Goal: Task Accomplishment & Management: Complete application form

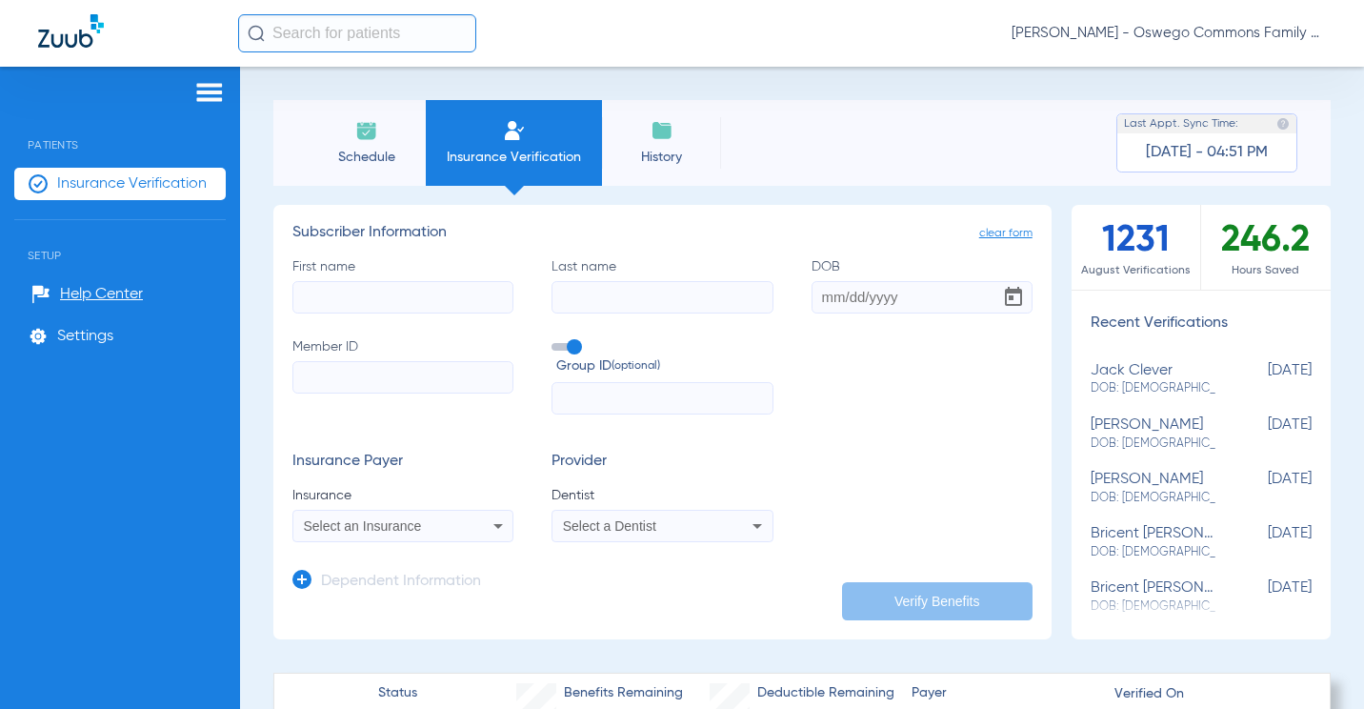
click at [390, 305] on input "First name" at bounding box center [402, 297] width 221 height 32
click at [857, 363] on div "First name Last name DOB Member ID Group ID (optional)" at bounding box center [662, 336] width 740 height 158
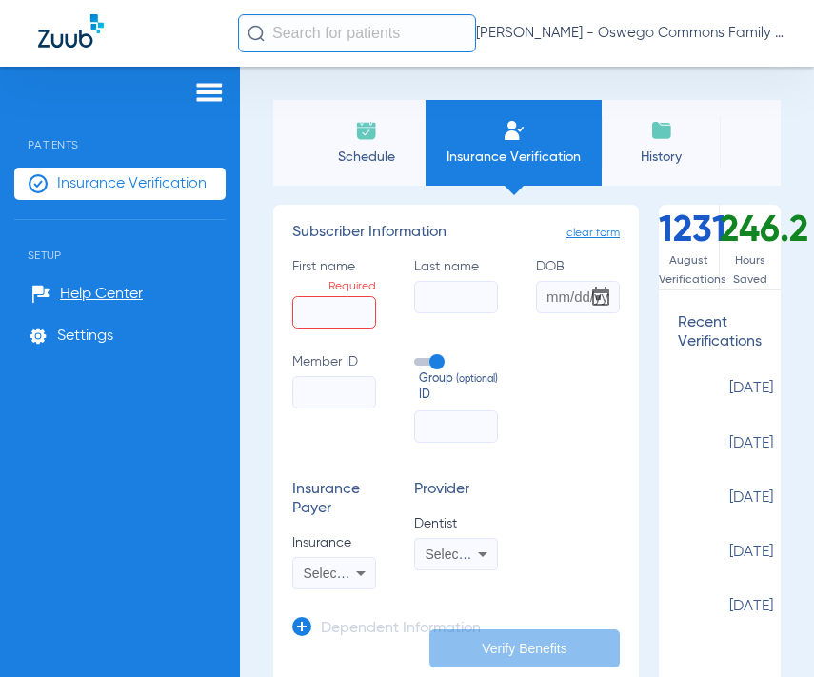
click at [519, 372] on div "First name Required Last name DOB Member ID Group ID (optional)" at bounding box center [456, 350] width 328 height 187
click at [454, 429] on input "text" at bounding box center [456, 427] width 84 height 32
paste input "ENVD IL"
type input "ENVD IL"
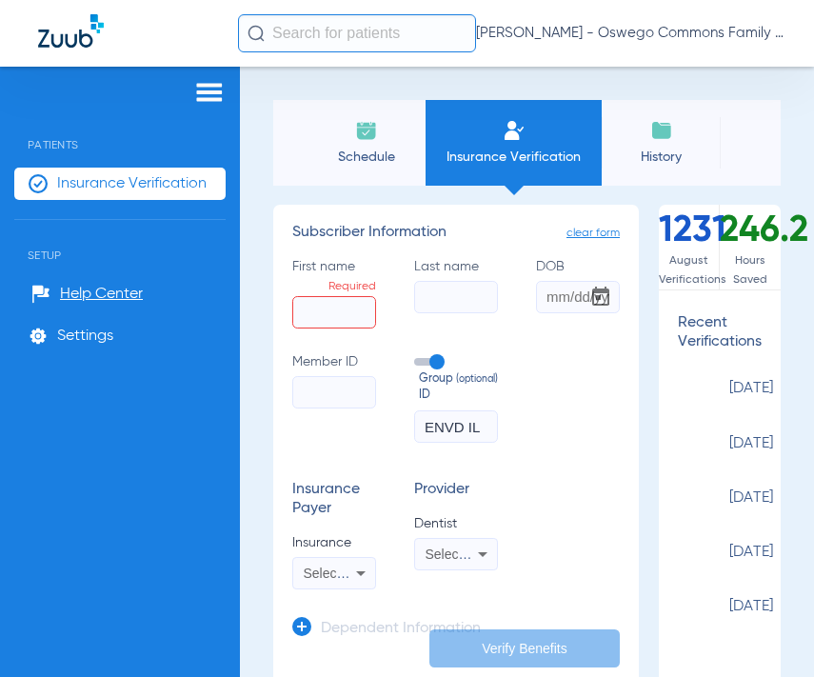
scroll to position [0, 0]
click at [340, 310] on input "First name Required" at bounding box center [334, 312] width 84 height 32
click at [337, 308] on input "First name Required" at bounding box center [334, 312] width 84 height 32
paste input "[PERSON_NAME]"
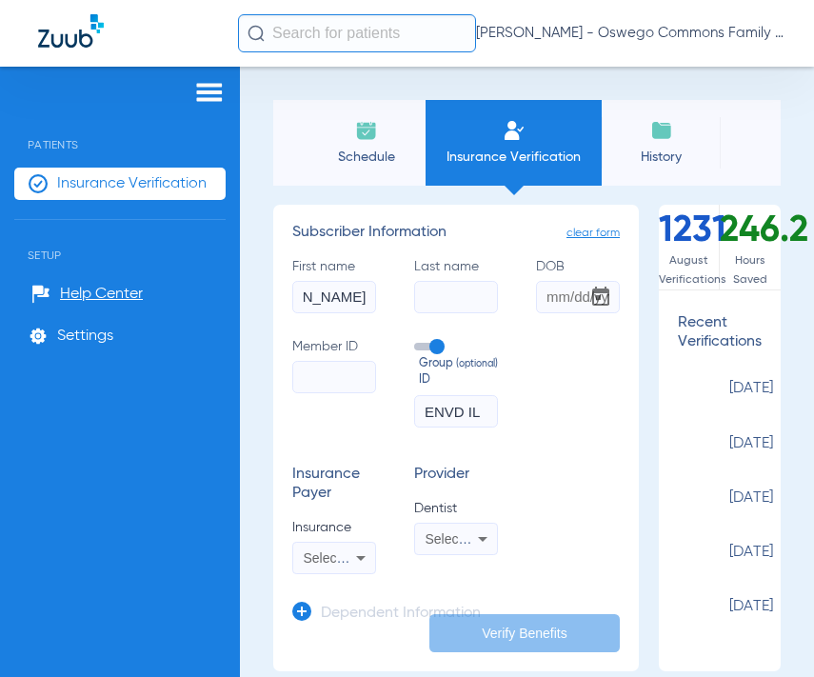
type input "[PERSON_NAME]"
drag, startPoint x: 365, startPoint y: 295, endPoint x: 211, endPoint y: 299, distance: 153.4
click at [212, 300] on div "Patients Insurance Verification Setup Help Center Settings Schedule Insurance V…" at bounding box center [407, 405] width 814 height 677
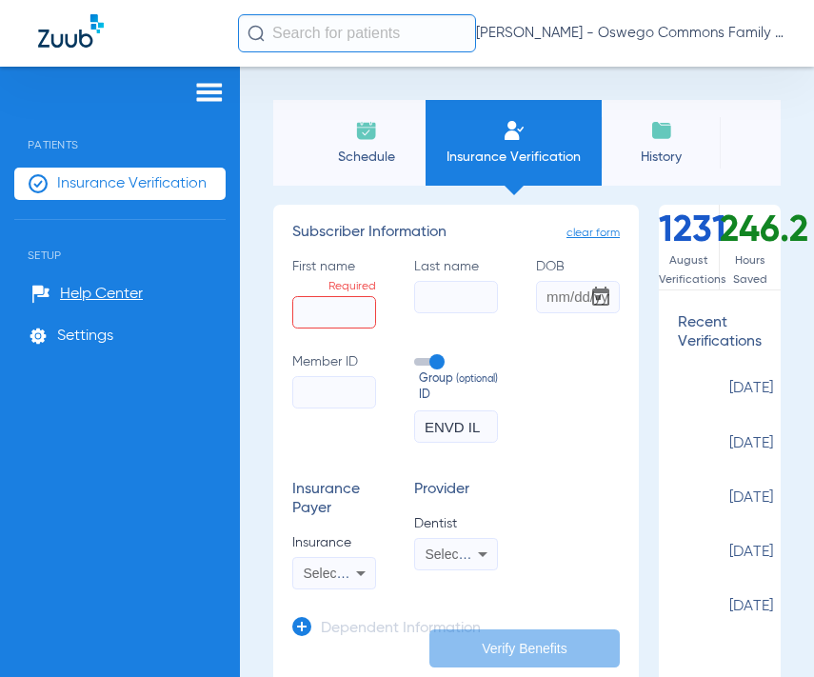
click at [452, 297] on input "Last name" at bounding box center [456, 297] width 84 height 32
paste input "[PERSON_NAME]"
type input "[PERSON_NAME]"
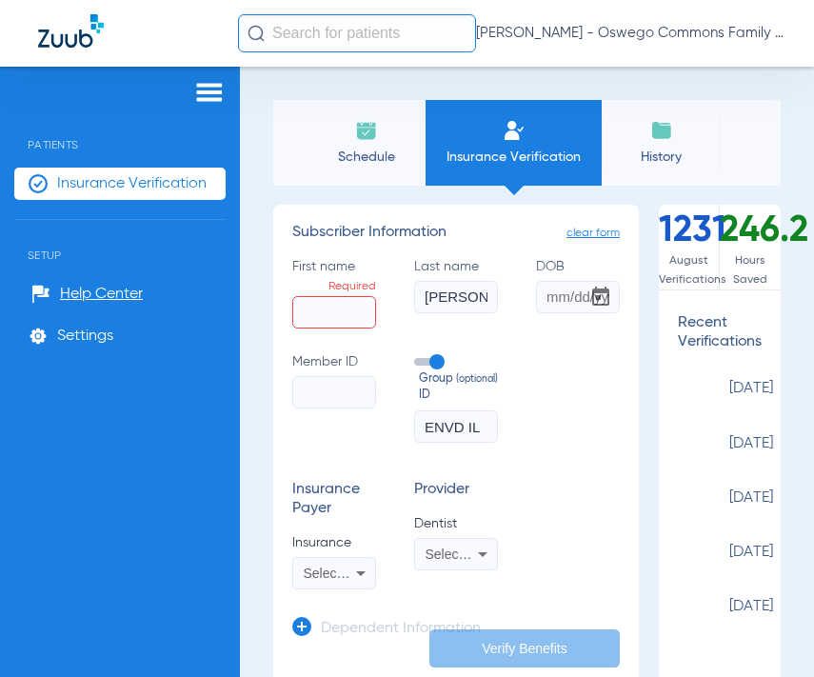
click at [307, 310] on input "First name Required" at bounding box center [334, 312] width 84 height 32
paste input "[PERSON_NAME]"
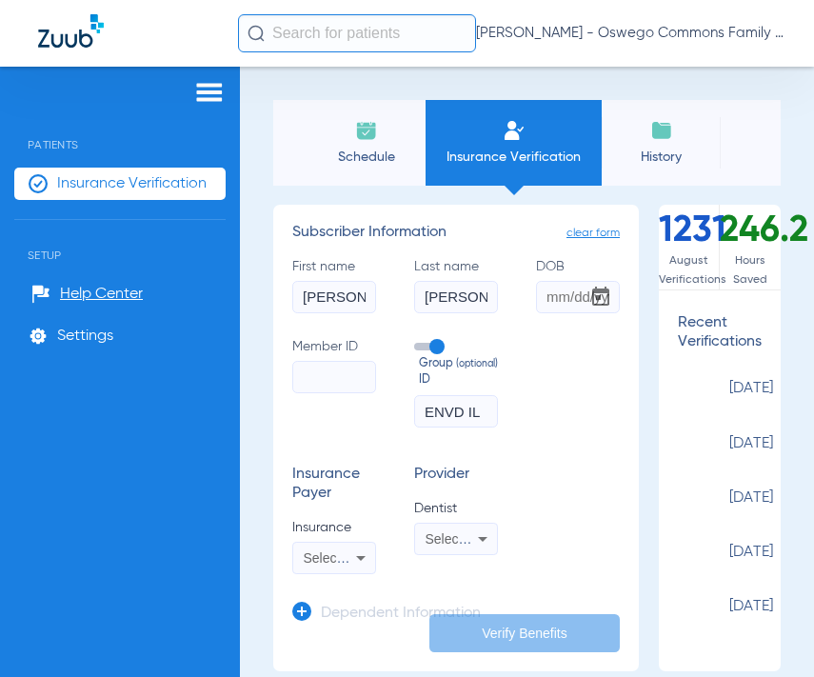
scroll to position [0, 10]
type input "[PERSON_NAME]"
click at [329, 371] on input "Member ID" at bounding box center [334, 377] width 84 height 32
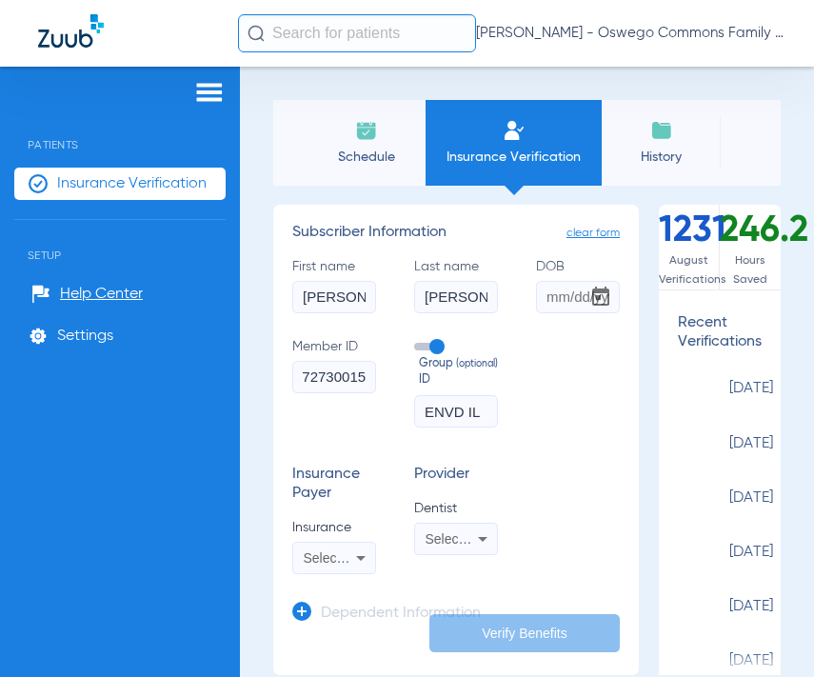
type input "u72730015"
click at [533, 454] on form "First name [PERSON_NAME] Last name [PERSON_NAME] DOB Member ID u72730015 Group …" at bounding box center [456, 415] width 328 height 317
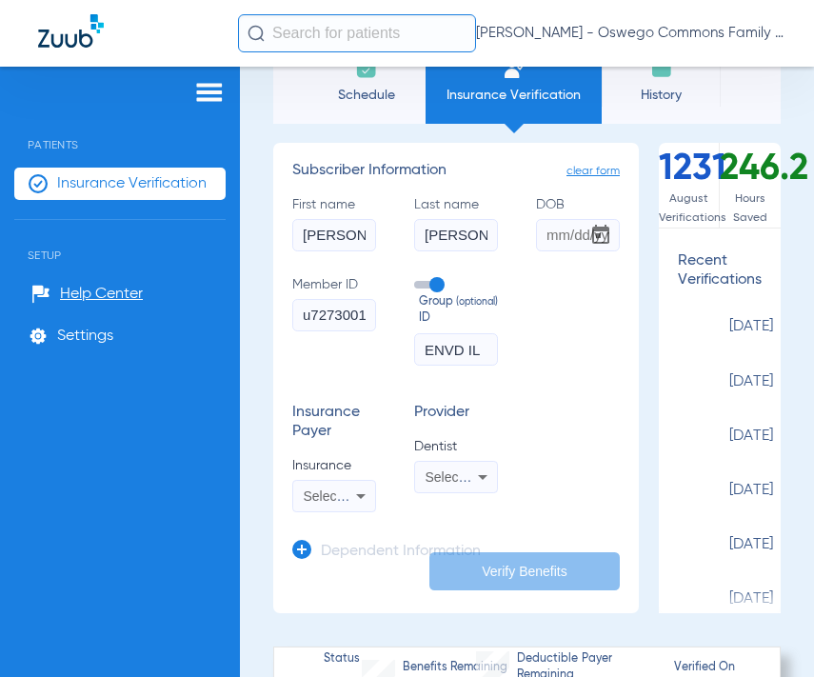
scroll to position [95, 0]
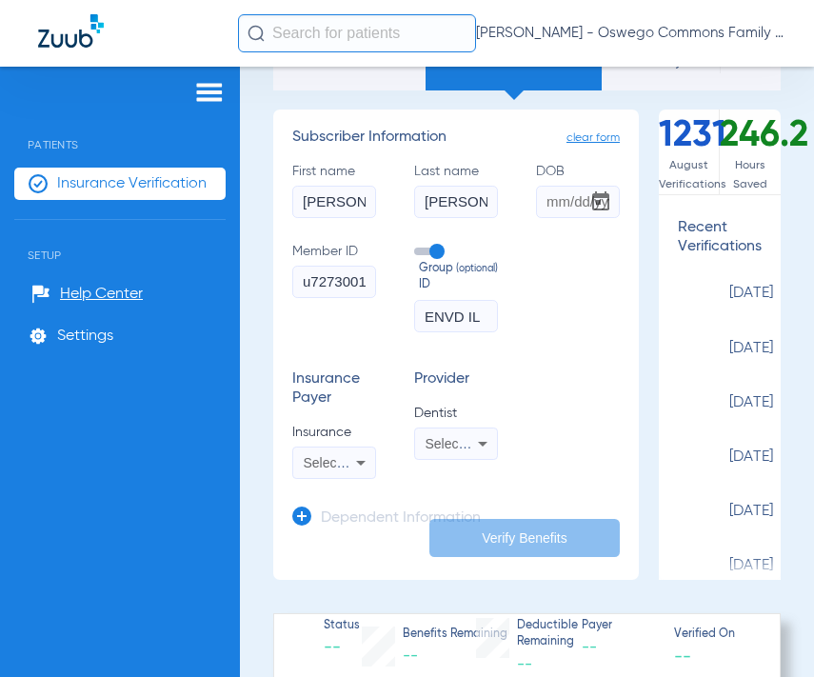
click at [350, 465] on icon at bounding box center [361, 463] width 23 height 23
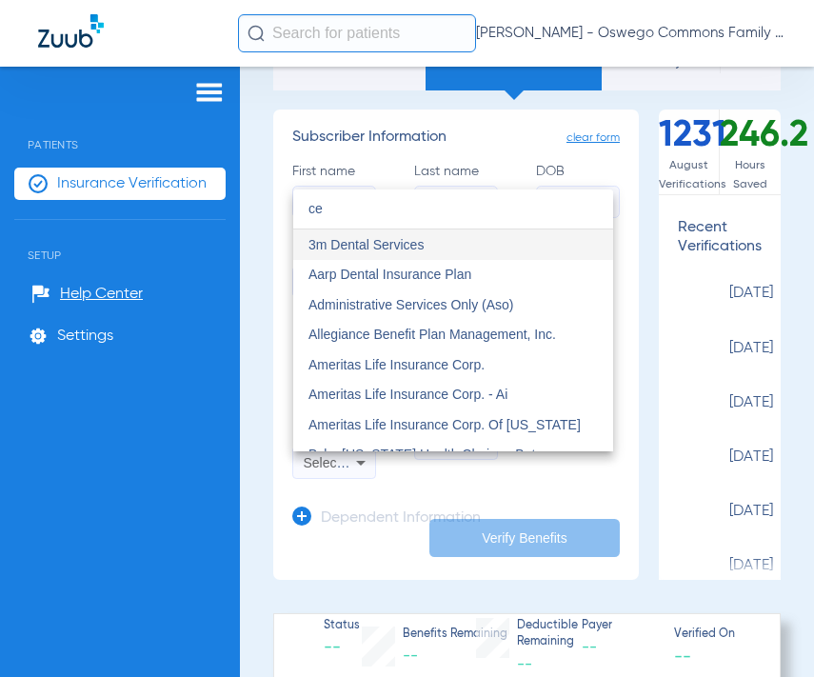
type input "c"
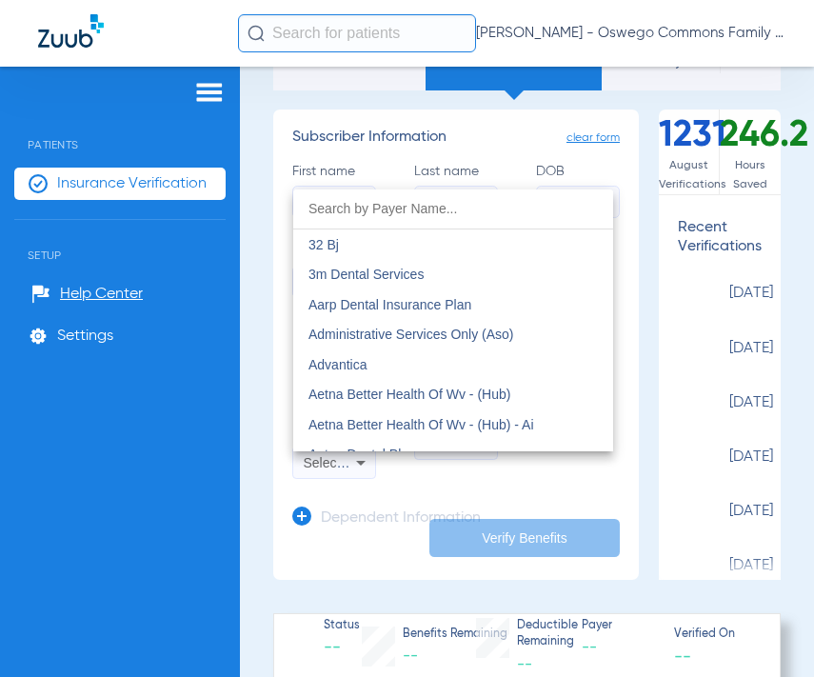
click at [391, 208] on input "dropdown search" at bounding box center [453, 209] width 320 height 39
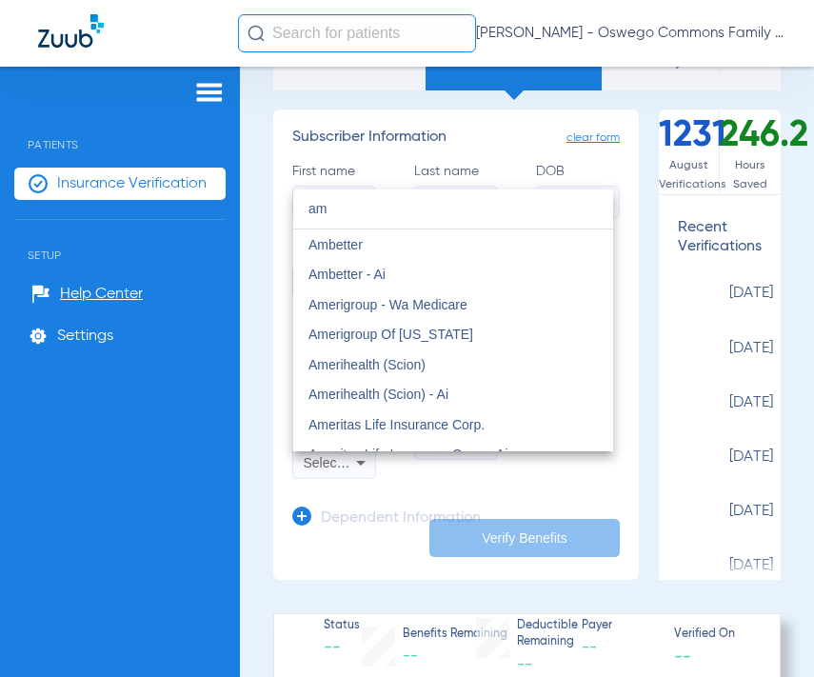
type input "am"
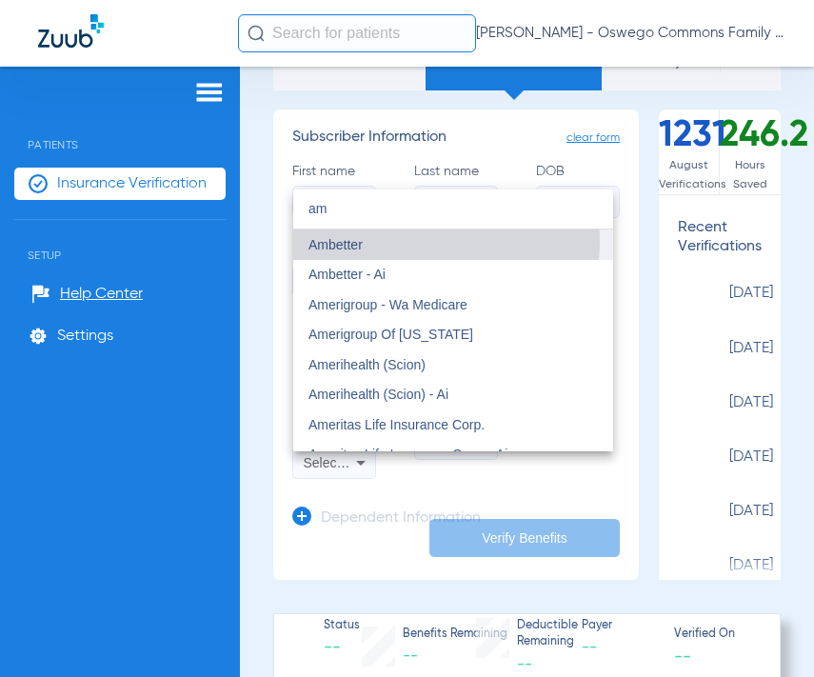
click at [391, 241] on mat-option "Ambetter" at bounding box center [453, 245] width 320 height 30
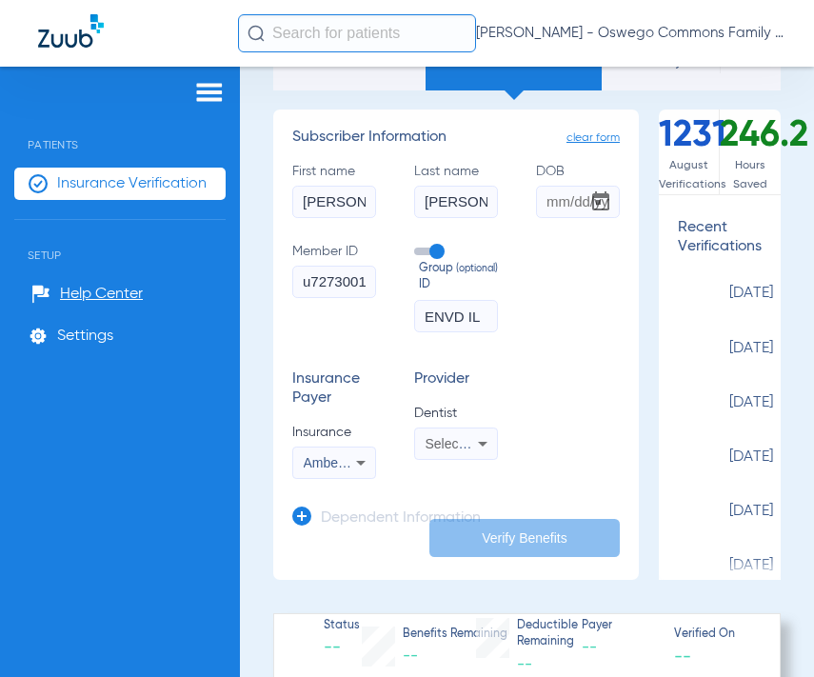
click at [558, 314] on div "First name [PERSON_NAME] Last name [PERSON_NAME] DOB Member ID u72730015 Group …" at bounding box center [456, 247] width 328 height 171
click at [472, 444] on icon at bounding box center [483, 443] width 23 height 23
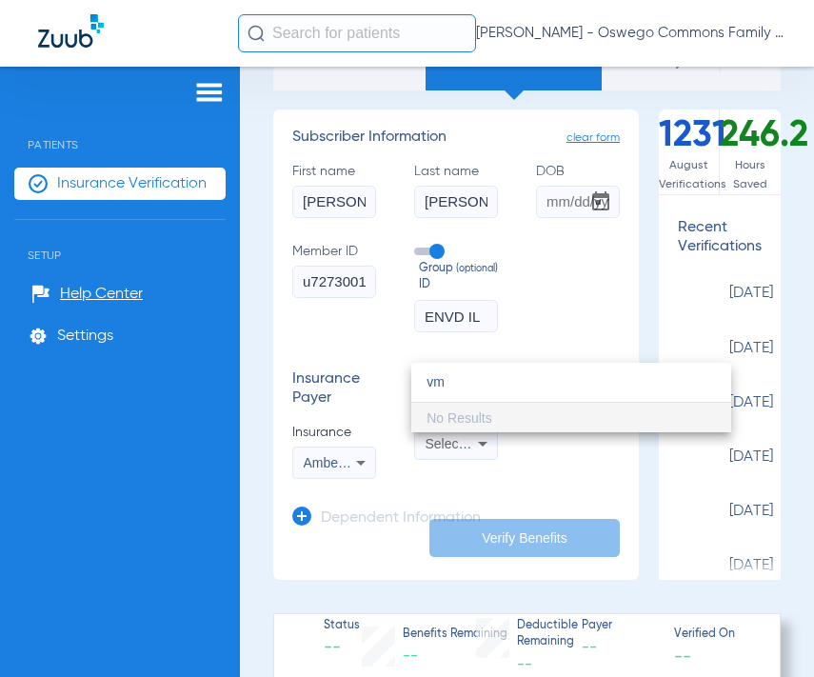
type input "v"
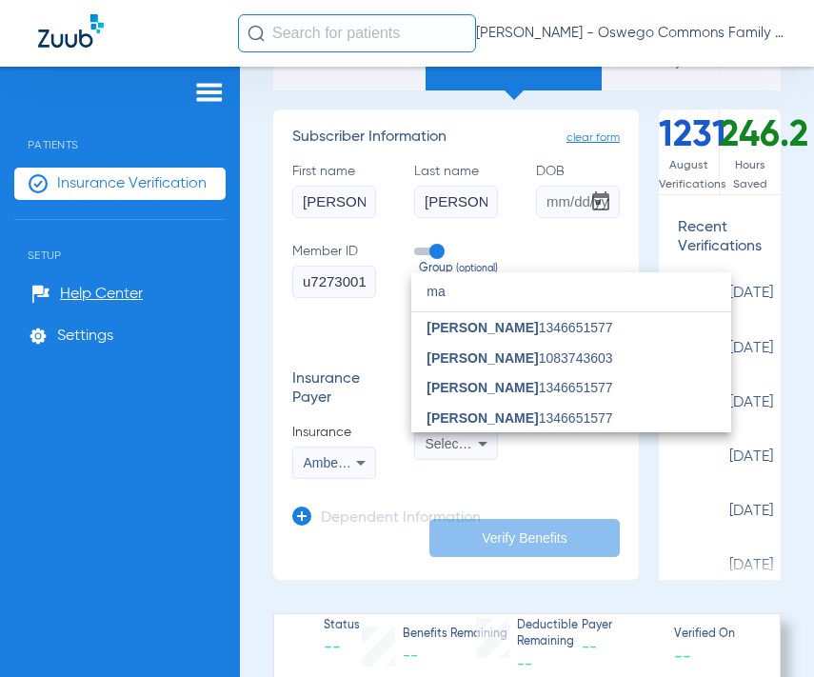
type input "m"
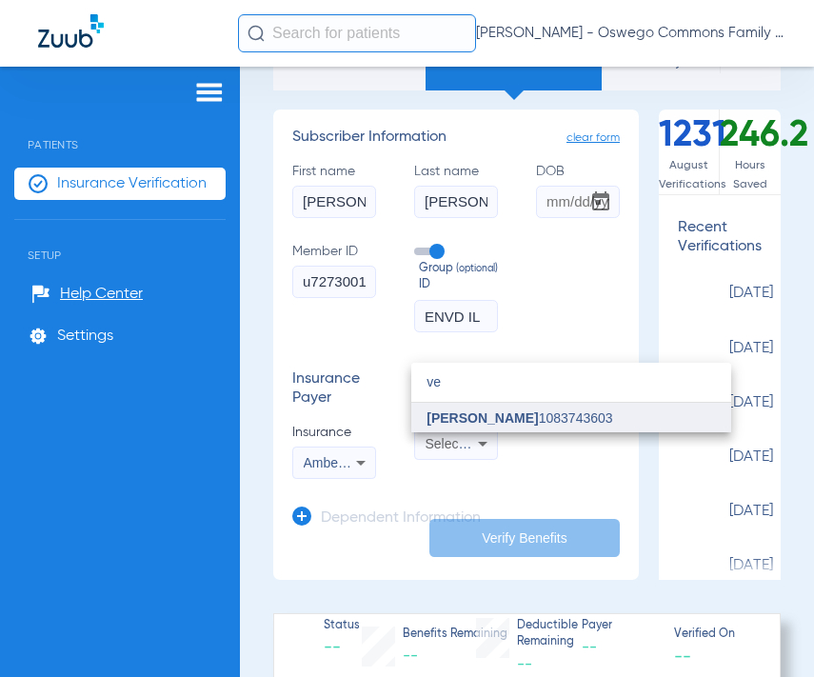
type input "ve"
click at [517, 412] on span "[PERSON_NAME] 1083743603" at bounding box center [520, 417] width 186 height 13
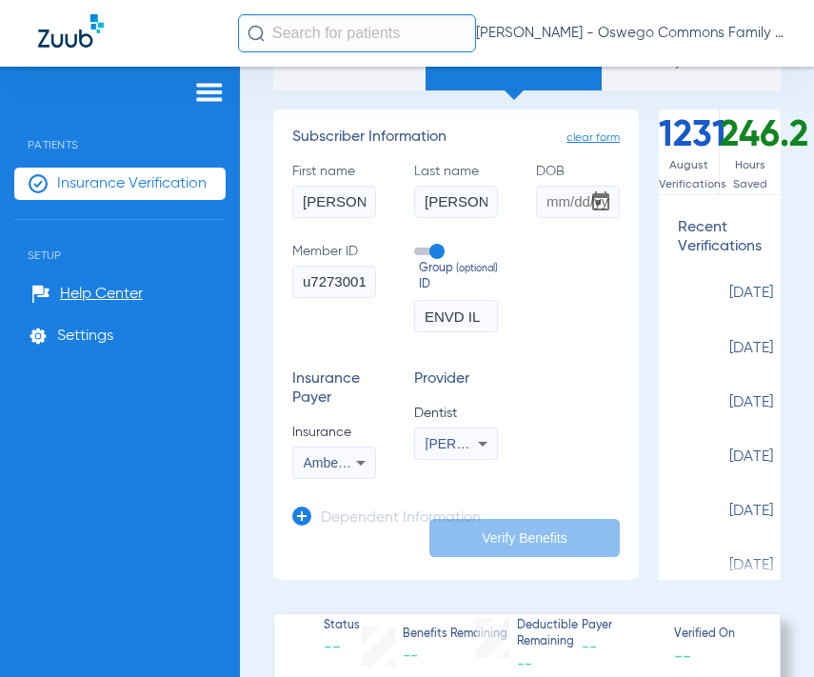
click at [546, 411] on div "Insurance Payer Insurance Ambetter Provider Dentist [PERSON_NAME] 1083743603" at bounding box center [456, 425] width 328 height 109
click at [572, 432] on div "Insurance Payer Insurance Ambetter Provider Dentist [PERSON_NAME] 1083743603" at bounding box center [456, 425] width 328 height 109
click at [546, 200] on input "DOB" at bounding box center [578, 202] width 84 height 32
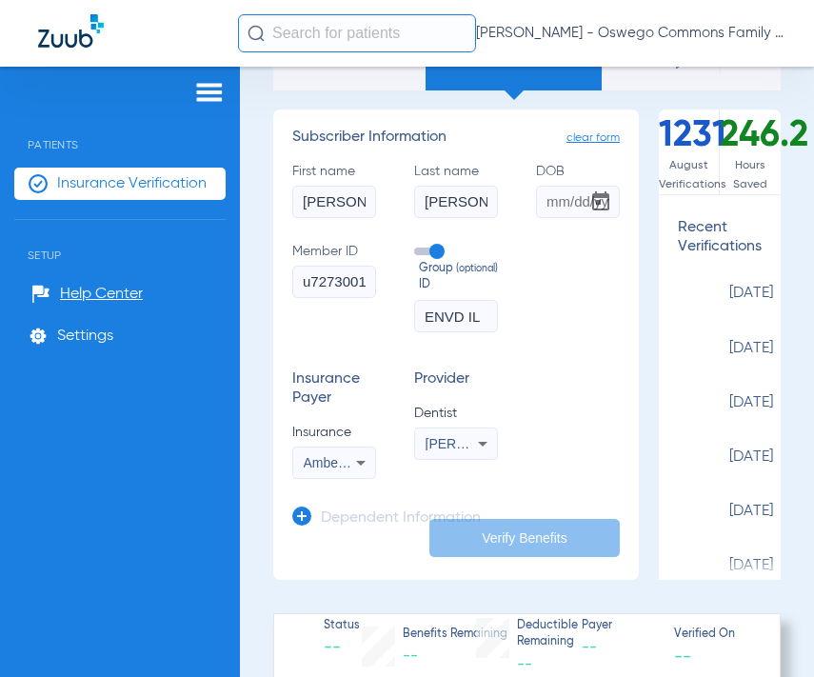
click at [546, 200] on input "DOB" at bounding box center [578, 202] width 84 height 32
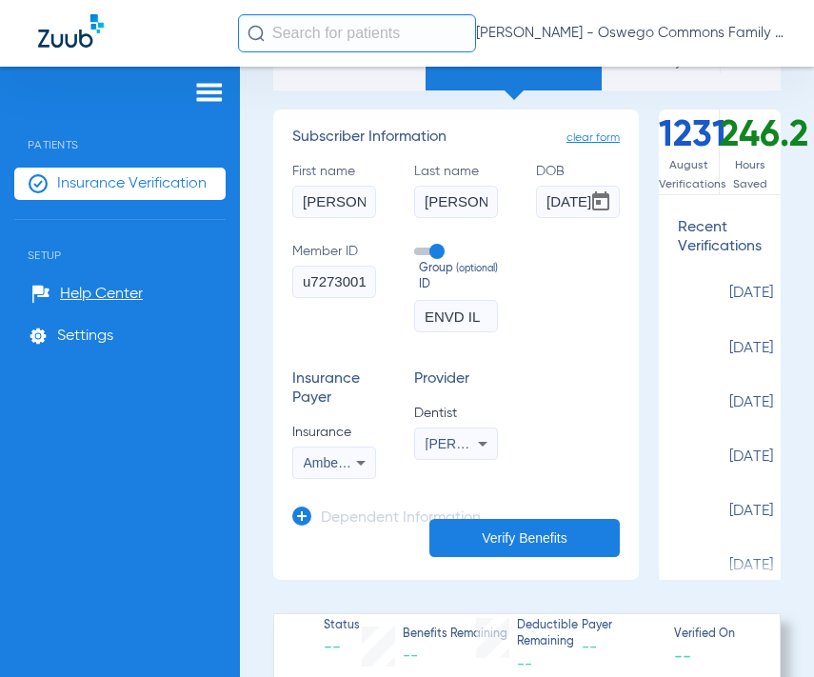
scroll to position [0, 12]
type input "[DATE]"
click at [568, 375] on div "Insurance Payer Insurance Ambetter Provider Dentist [PERSON_NAME] 1083743603" at bounding box center [456, 425] width 328 height 109
click at [507, 534] on button "Verify Benefits" at bounding box center [525, 538] width 191 height 38
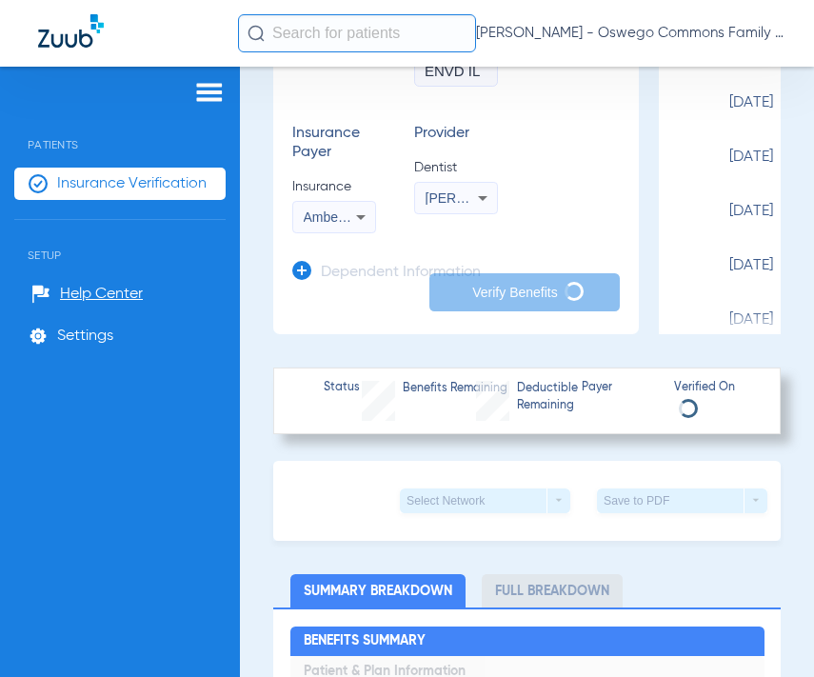
scroll to position [286, 0]
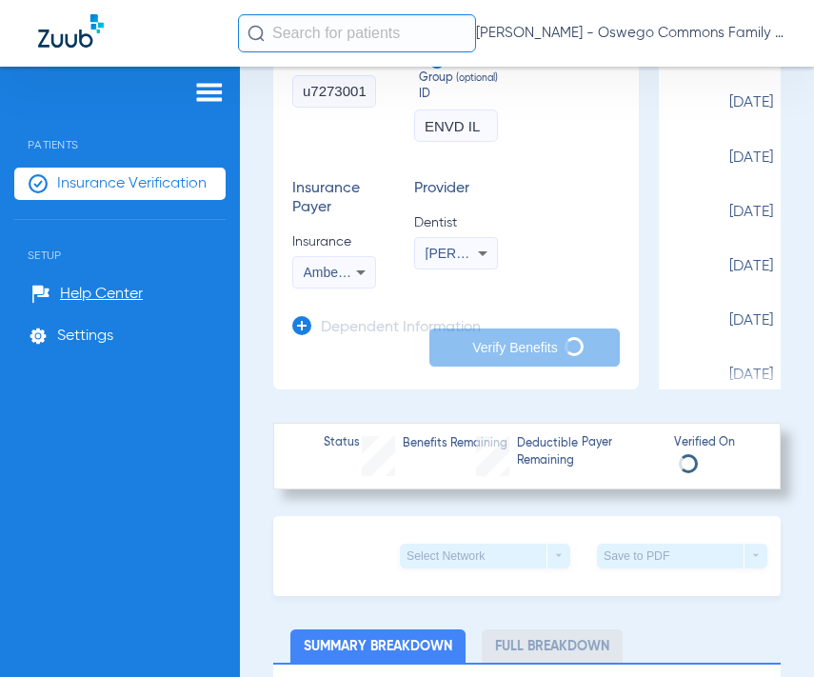
click at [789, 466] on div "Schedule Insurance Verification History Last Appt. Sync Time: [DATE] - 04:54 PM…" at bounding box center [527, 372] width 574 height 611
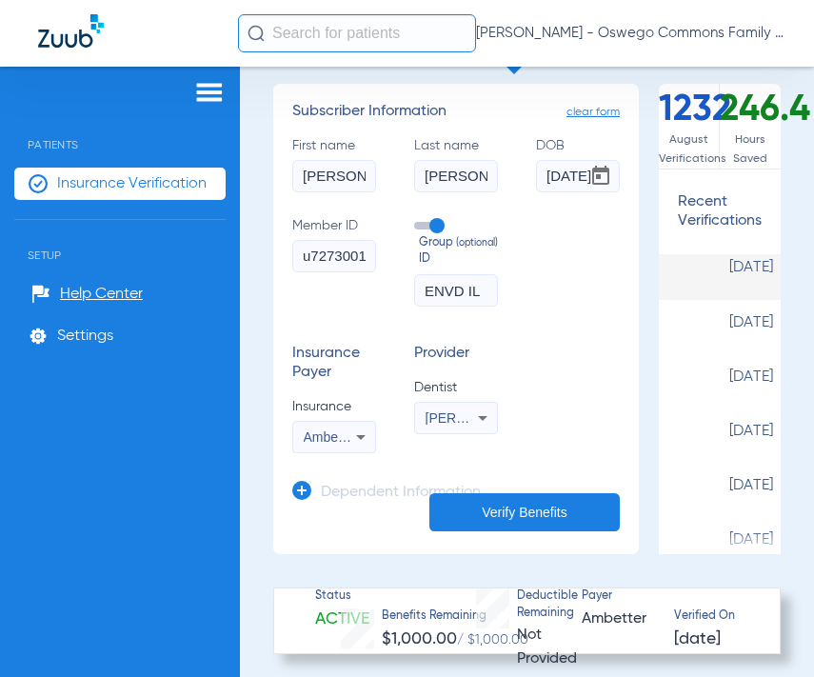
scroll to position [0, 0]
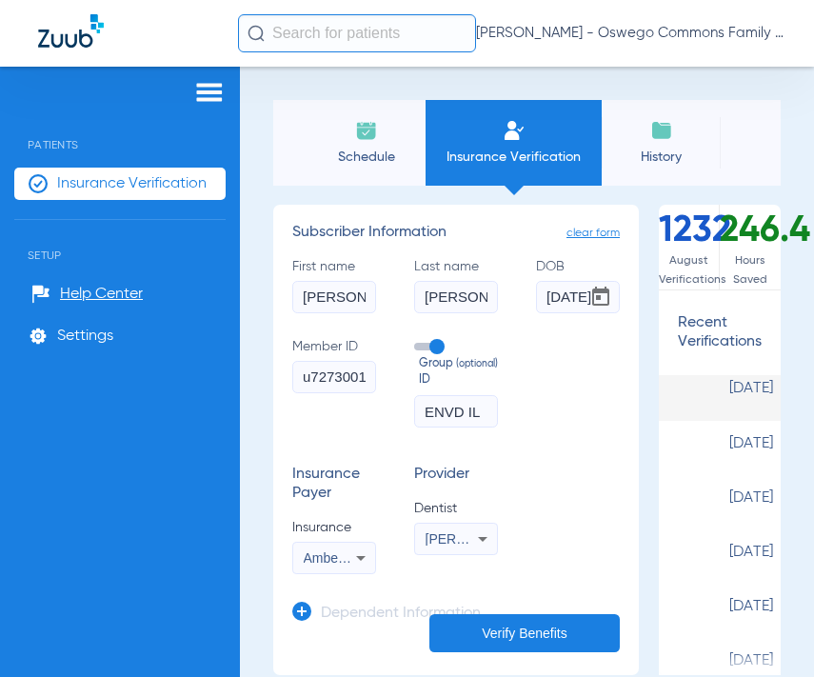
click at [341, 297] on input "[PERSON_NAME]" at bounding box center [334, 297] width 84 height 32
type input "Janathan"
type input "Ladniak"
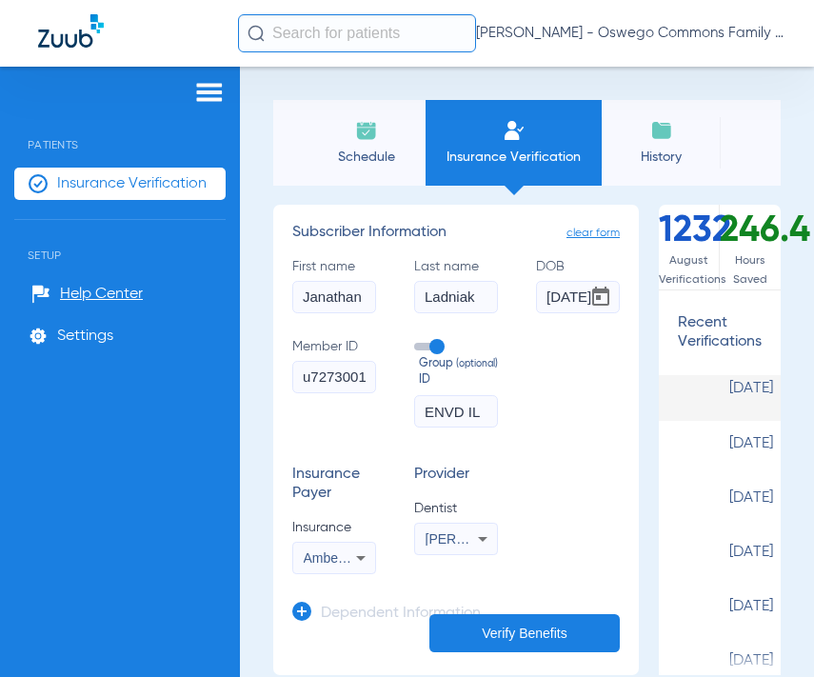
click at [578, 301] on span "Open calendar" at bounding box center [601, 297] width 46 height 46
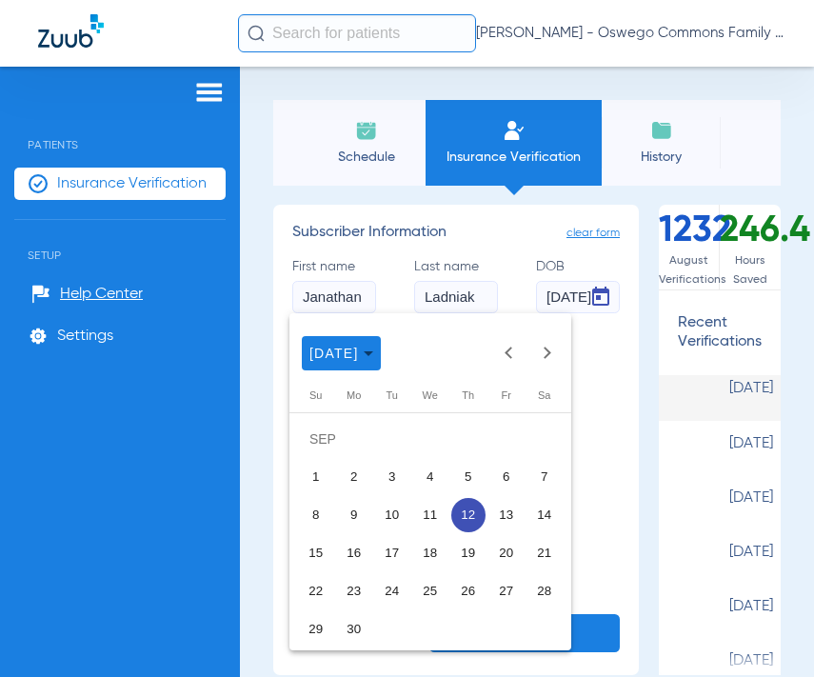
click at [553, 291] on div at bounding box center [407, 338] width 814 height 677
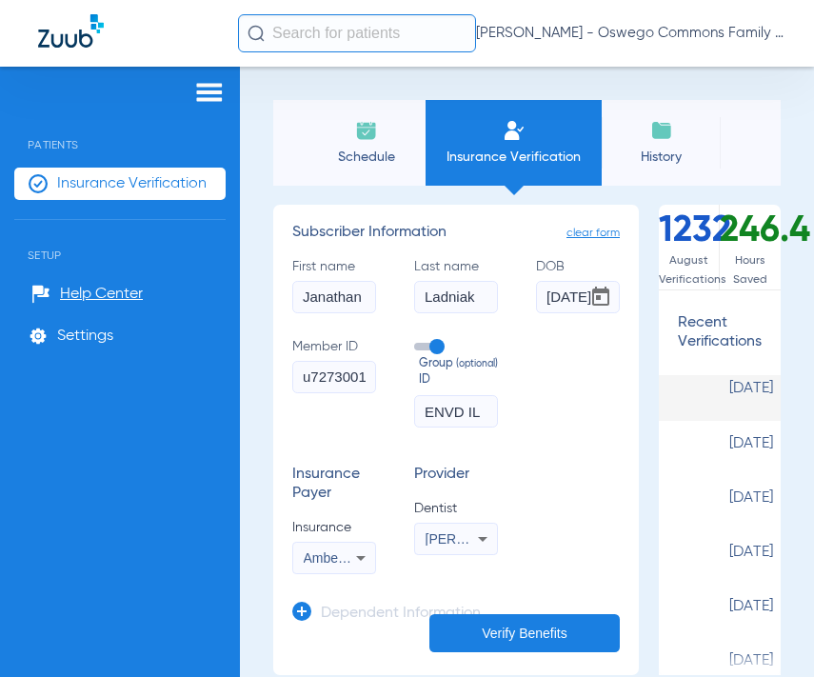
click at [554, 291] on input "[DATE]" at bounding box center [578, 297] width 84 height 32
click at [555, 291] on input "[DATE]" at bounding box center [578, 297] width 84 height 32
type input "[DATE]"
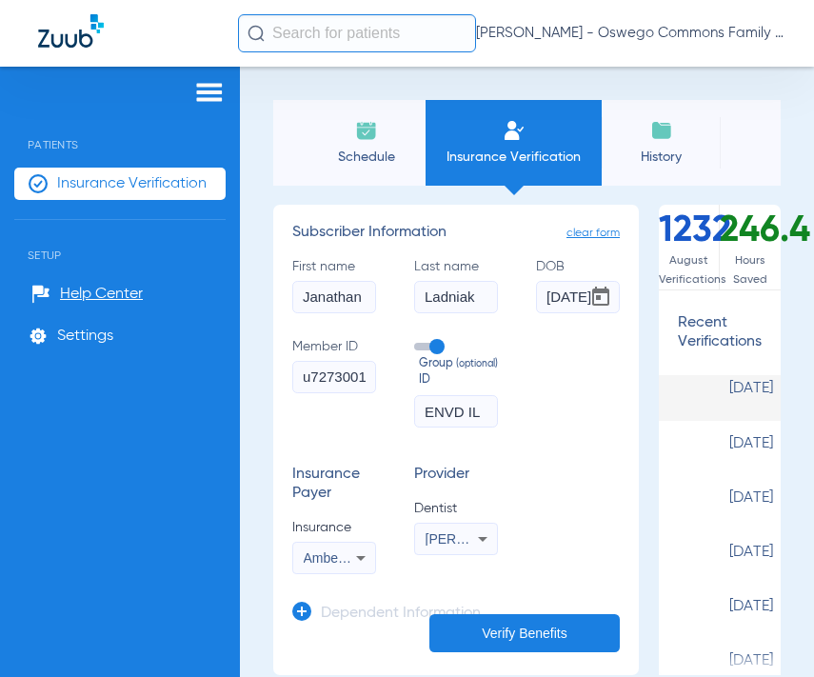
scroll to position [0, 0]
click at [327, 376] on input "u72730015" at bounding box center [334, 377] width 84 height 32
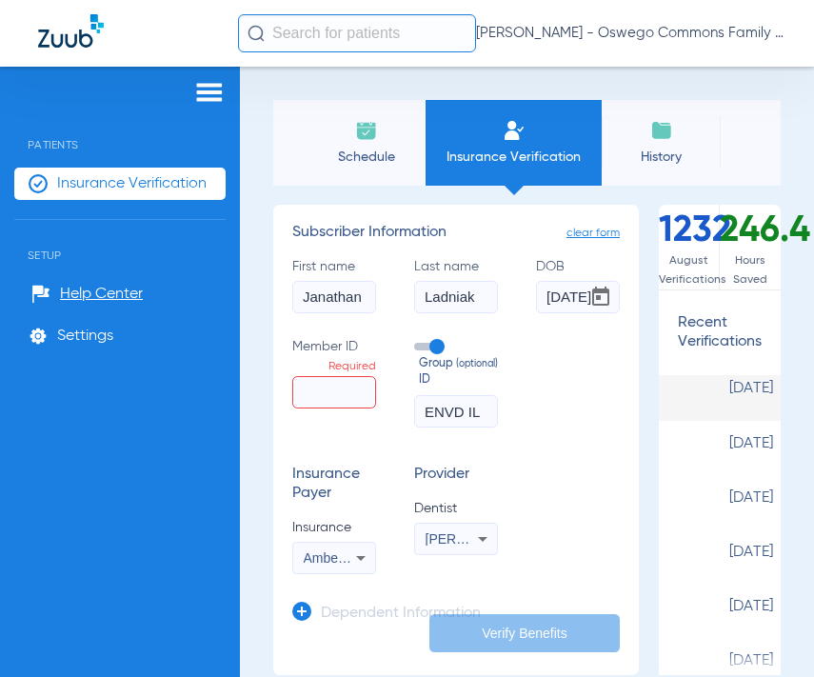
drag, startPoint x: 579, startPoint y: 481, endPoint x: 373, endPoint y: 443, distance: 209.2
click at [579, 481] on div "Insurance Payer Insurance Ambetter Provider Dentist [PERSON_NAME] 1083743603" at bounding box center [456, 520] width 328 height 109
click at [296, 396] on input "Member ID Required" at bounding box center [334, 392] width 84 height 32
paste input "910M76589"
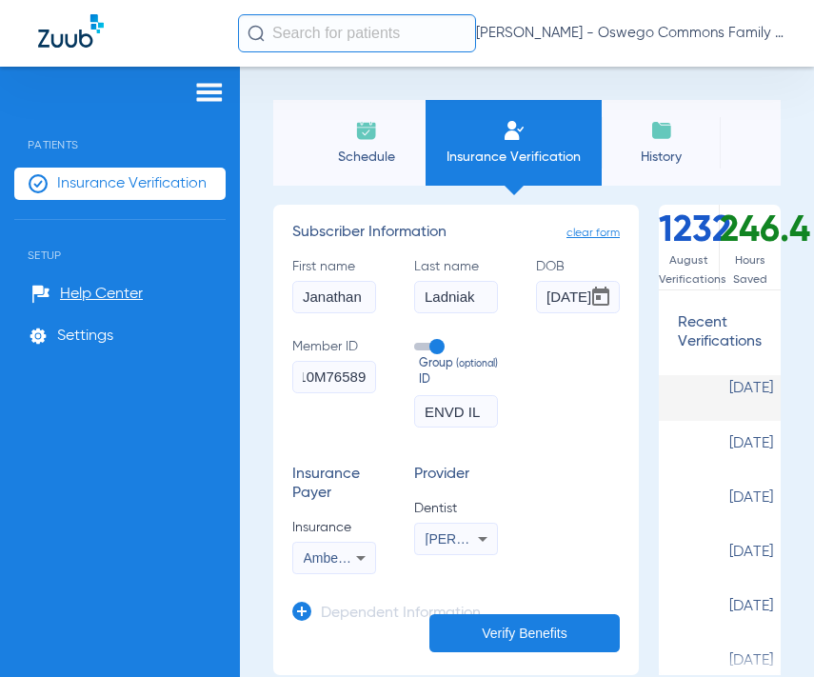
type input "910M76589"
click at [483, 417] on input "ENVD IL" at bounding box center [456, 411] width 84 height 32
click at [483, 413] on input "ENVD IL" at bounding box center [456, 411] width 84 height 32
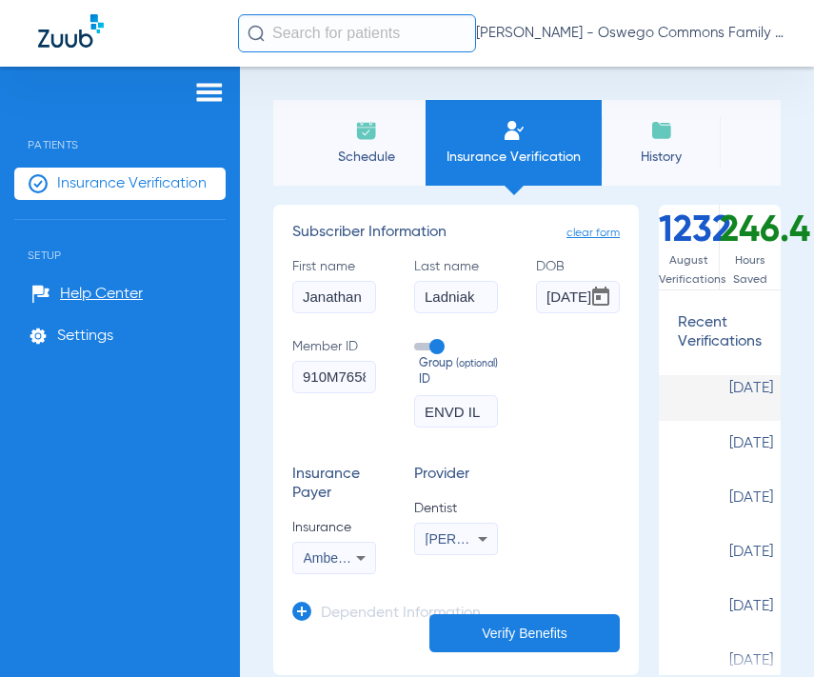
type input "IL"
drag, startPoint x: 479, startPoint y: 408, endPoint x: 175, endPoint y: 319, distance: 316.5
click at [201, 329] on div "Patients Insurance Verification Setup Help Center Settings Schedule Insurance V…" at bounding box center [407, 405] width 814 height 677
click at [447, 416] on input "text" at bounding box center [456, 411] width 84 height 32
paste input "210023-11A1"
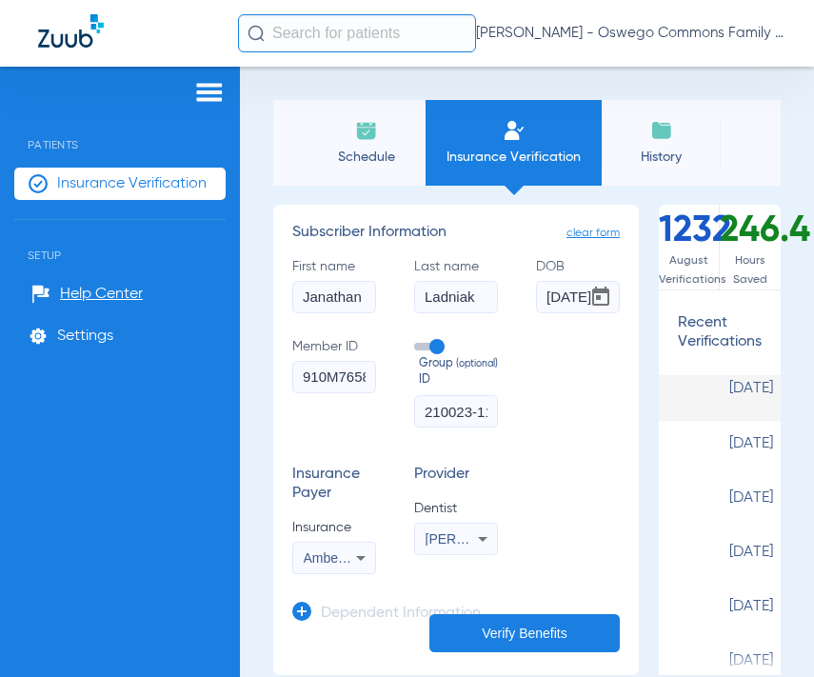
scroll to position [0, 26]
type input "210023-11A1"
click at [587, 482] on div "Insurance Payer Insurance Ambetter Provider Dentist [PERSON_NAME] 1083743603" at bounding box center [456, 520] width 328 height 109
click at [359, 564] on icon at bounding box center [361, 558] width 23 height 23
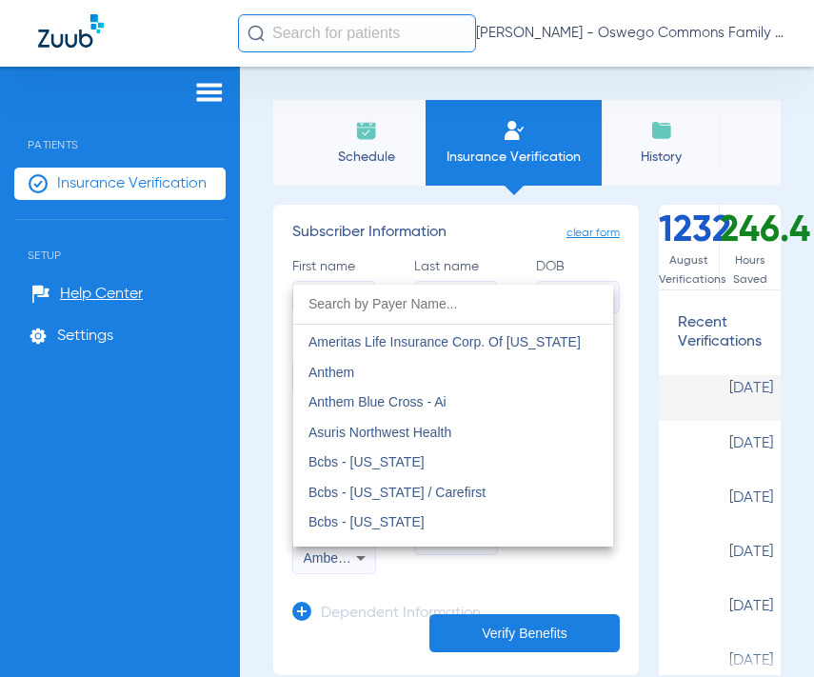
scroll to position [700, 0]
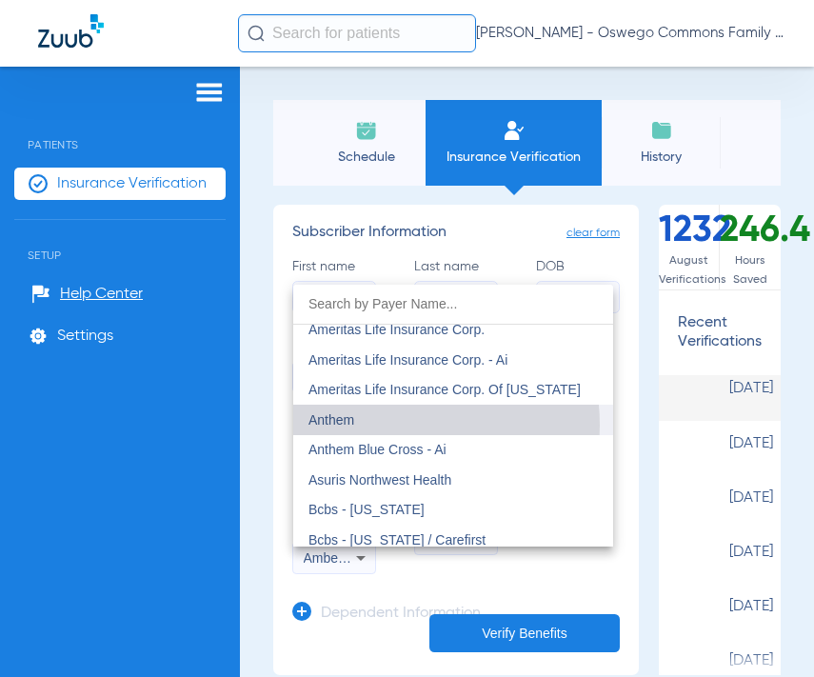
click at [388, 425] on mat-option "Anthem" at bounding box center [453, 420] width 320 height 30
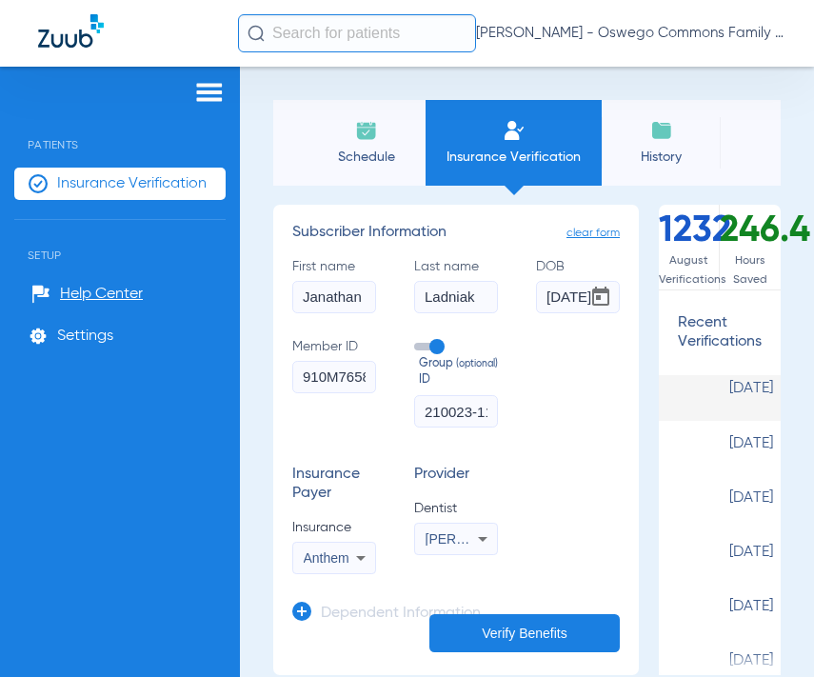
click at [574, 471] on div "Insurance Payer Insurance Anthem Provider Dentist [PERSON_NAME] 1083743603" at bounding box center [456, 520] width 328 height 109
click at [451, 537] on span "[PERSON_NAME] 1083743603" at bounding box center [520, 539] width 188 height 15
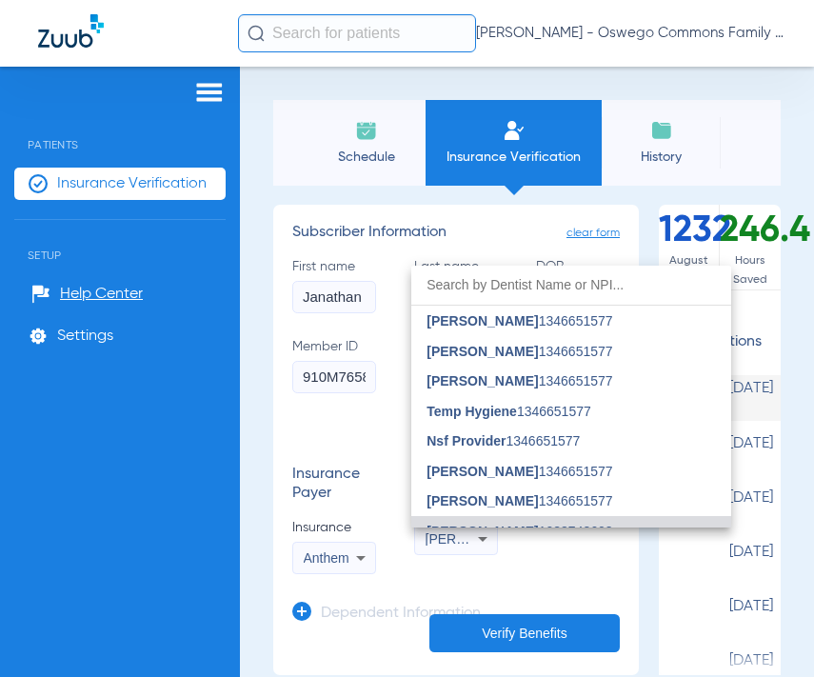
scroll to position [19, 0]
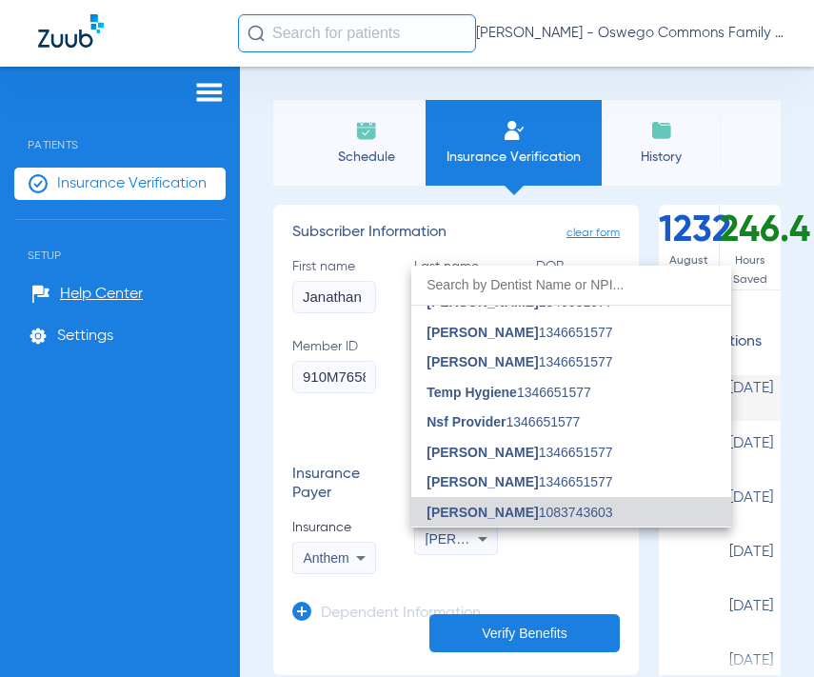
click at [451, 537] on div at bounding box center [407, 338] width 814 height 677
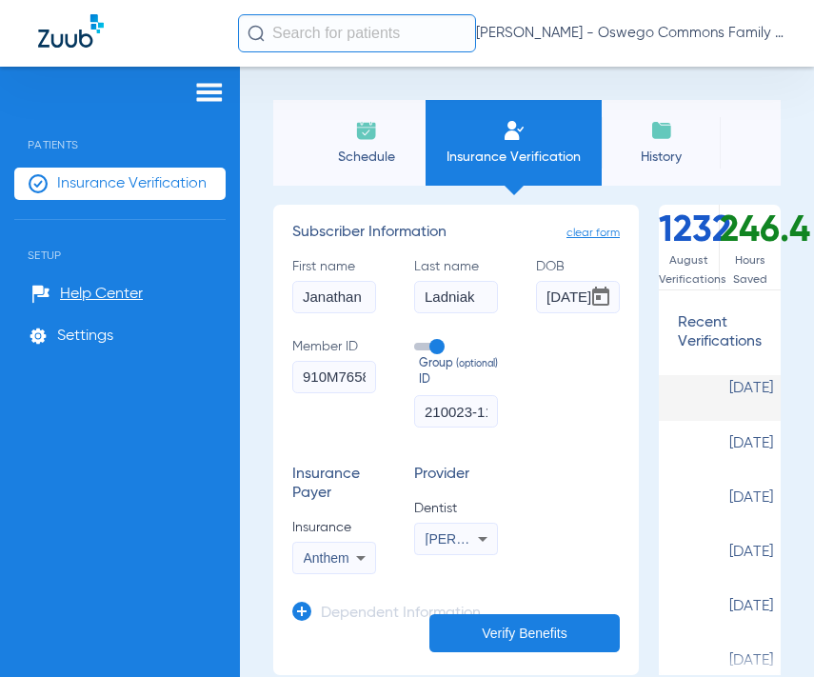
click at [561, 535] on div "Insurance Payer Insurance Anthem Provider Dentist [PERSON_NAME] 1083743603" at bounding box center [456, 520] width 328 height 109
click at [512, 634] on button "Verify Benefits" at bounding box center [525, 633] width 191 height 38
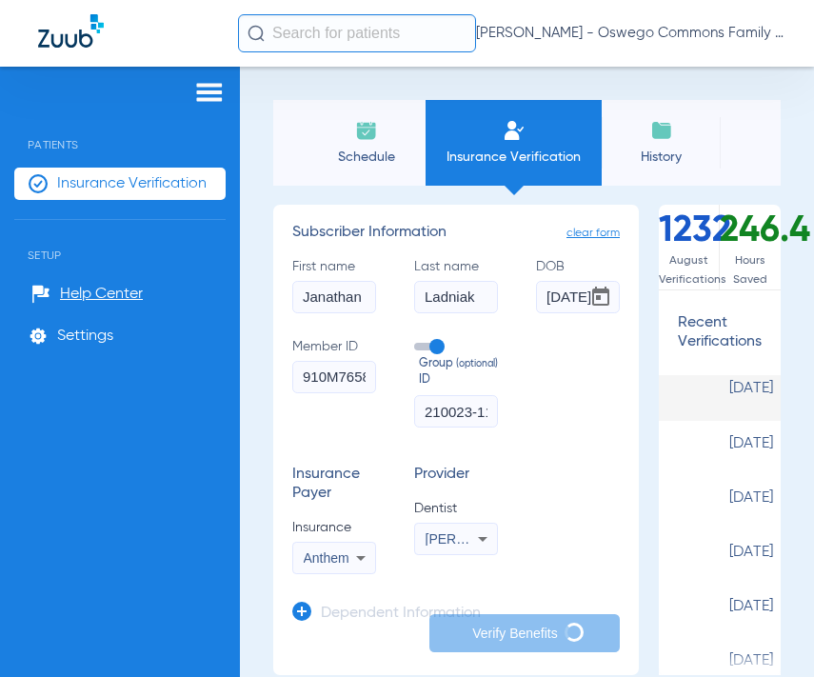
click at [637, 423] on div "clear form Subscriber Information First name [PERSON_NAME] Last name [PERSON_NA…" at bounding box center [527, 440] width 508 height 471
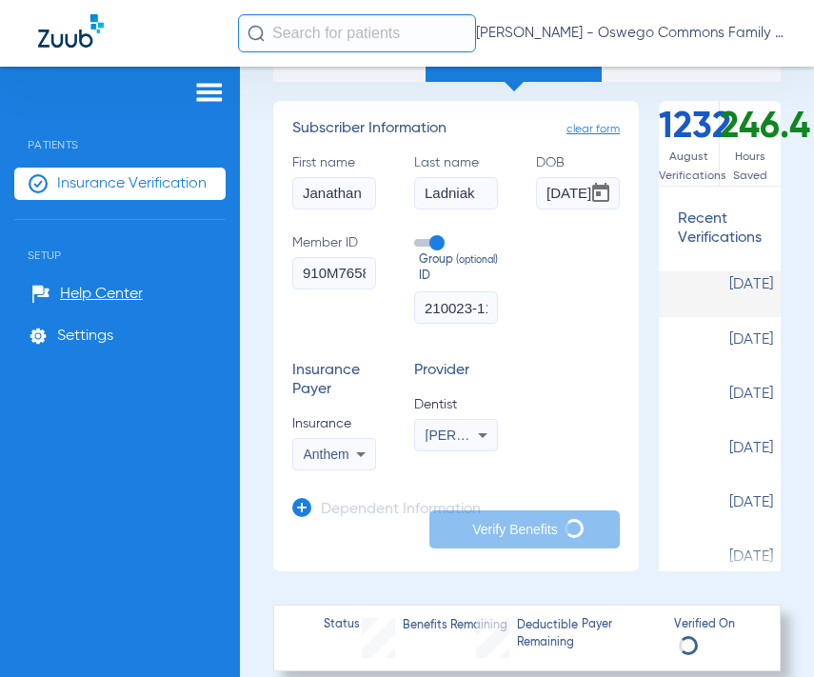
scroll to position [191, 0]
